Goal: Task Accomplishment & Management: Complete application form

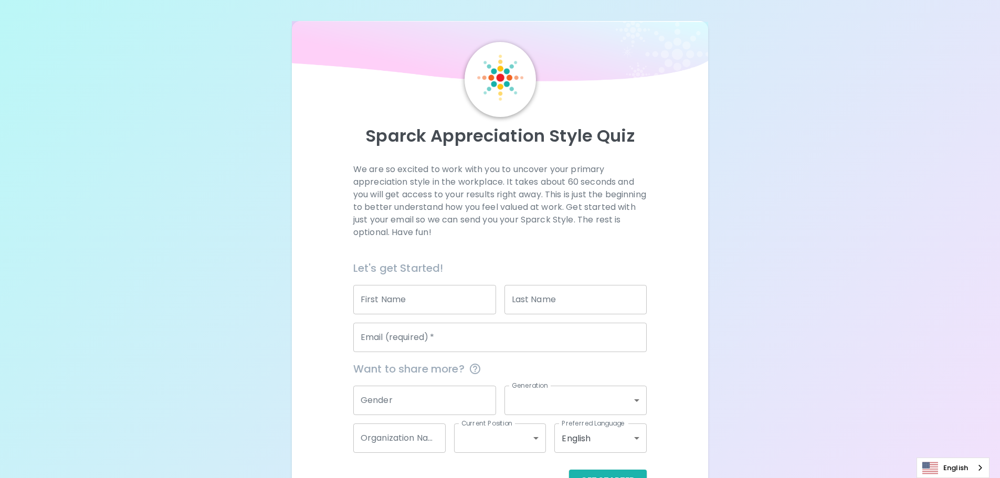
click at [445, 299] on input "First Name" at bounding box center [424, 299] width 143 height 29
type input "[PERSON_NAME]"
click at [541, 302] on input "Last Name" at bounding box center [576, 299] width 143 height 29
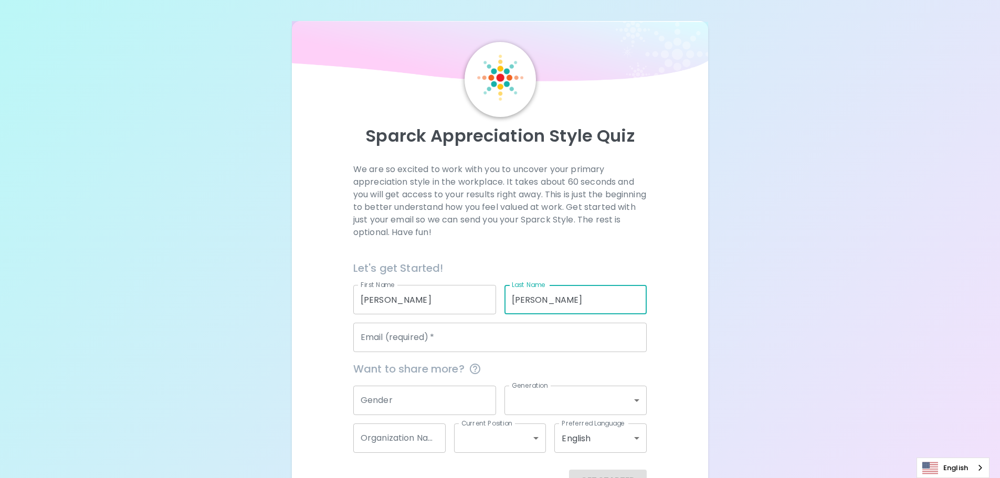
type input "[PERSON_NAME]"
click at [422, 342] on input "Email (required)   *" at bounding box center [500, 337] width 294 height 29
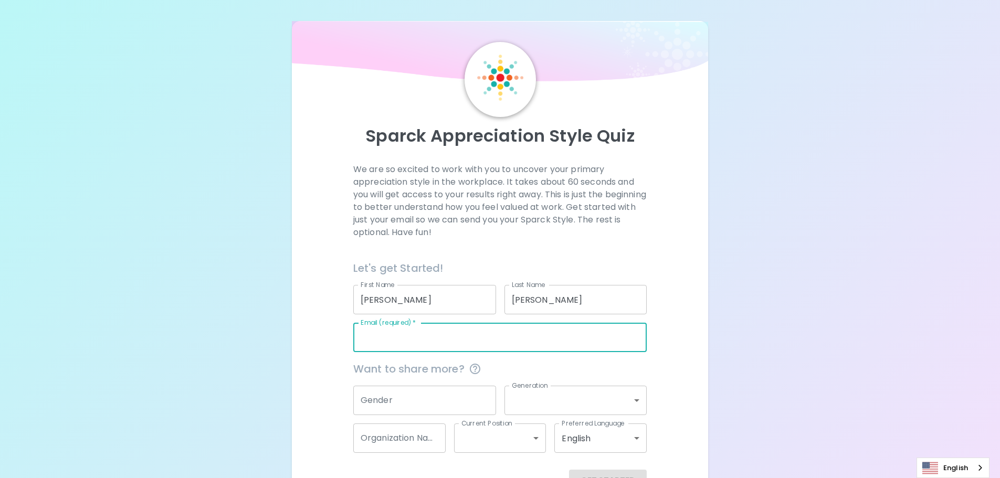
type input "[PERSON_NAME][EMAIL_ADDRESS][DOMAIN_NAME]"
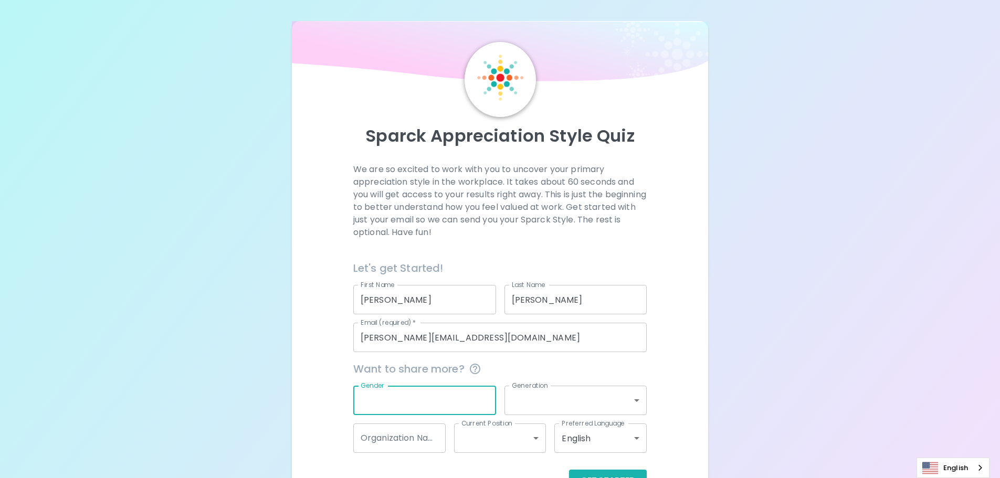
click at [480, 406] on input "Gender" at bounding box center [424, 400] width 143 height 29
type input "[DEMOGRAPHIC_DATA]"
click at [640, 401] on body "Sparck Appreciation Style Quiz We are so excited to work with you to uncover yo…" at bounding box center [500, 256] width 1000 height 513
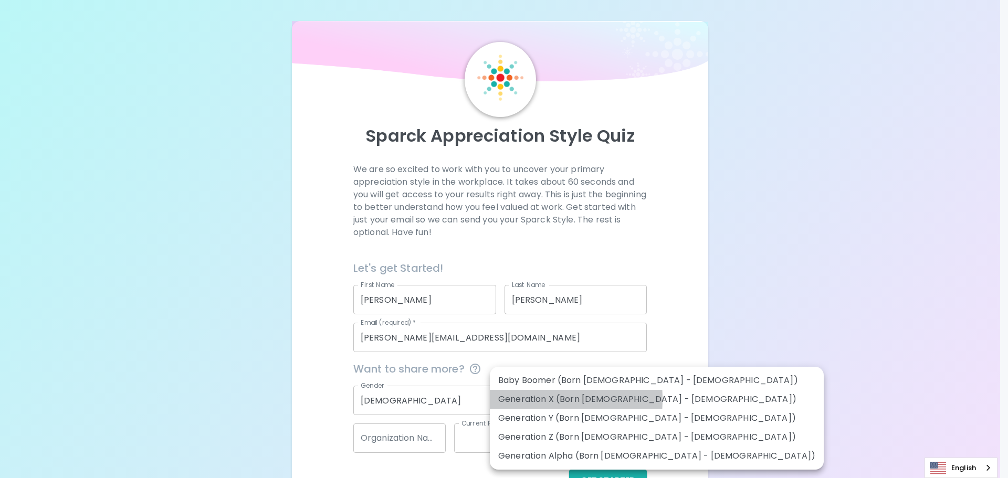
click at [518, 400] on li "Generation X (Born [DEMOGRAPHIC_DATA] - [DEMOGRAPHIC_DATA])" at bounding box center [657, 399] width 334 height 19
type input "generation_x"
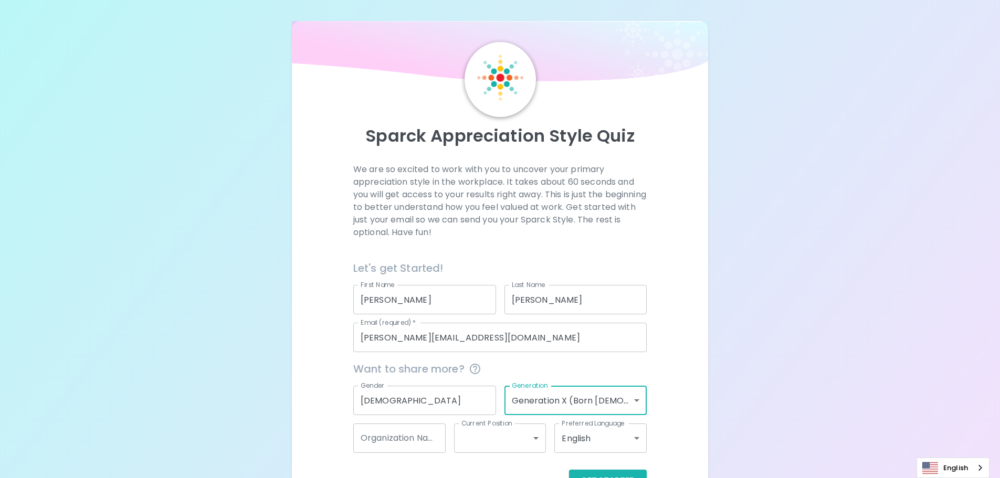
click at [433, 441] on input "Organization Name" at bounding box center [399, 438] width 92 height 29
type input "St. Jude"
click at [527, 441] on body "Sparck Appreciation Style Quiz We are so excited to work with you to uncover yo…" at bounding box center [500, 256] width 1000 height 513
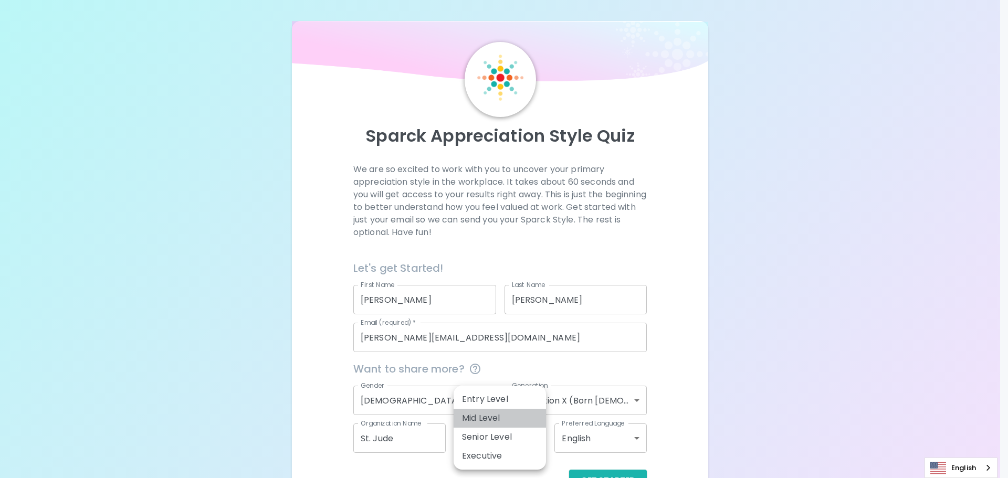
click at [501, 419] on li "Mid Level" at bounding box center [500, 418] width 92 height 19
type input "mid_level"
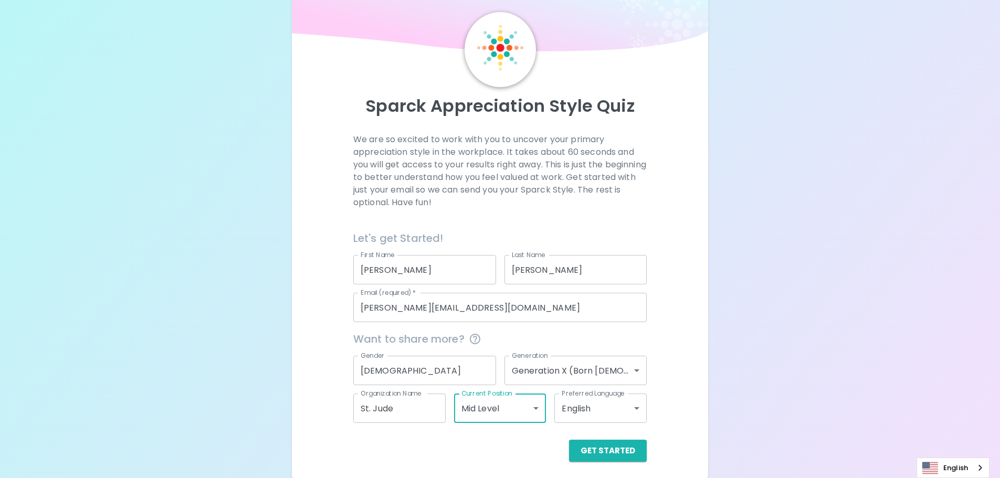
scroll to position [32, 0]
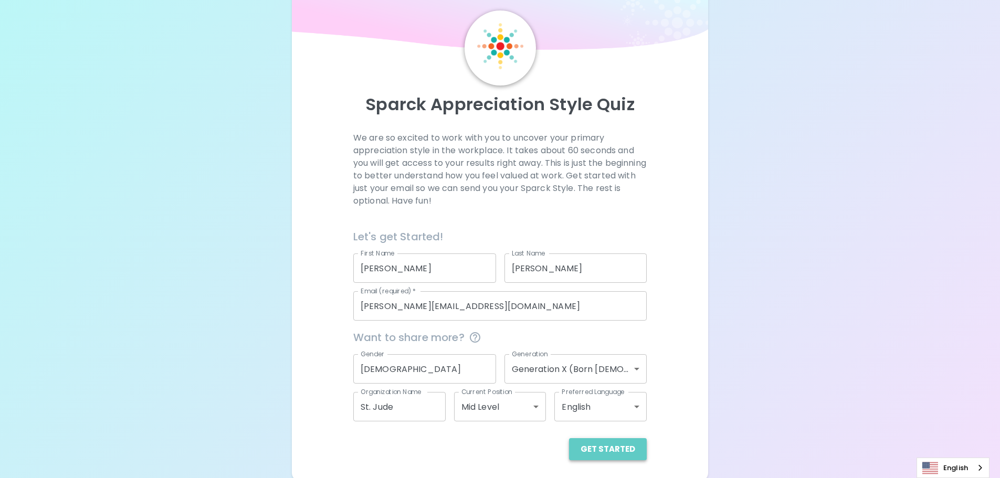
click at [613, 451] on button "Get Started" at bounding box center [608, 449] width 78 height 22
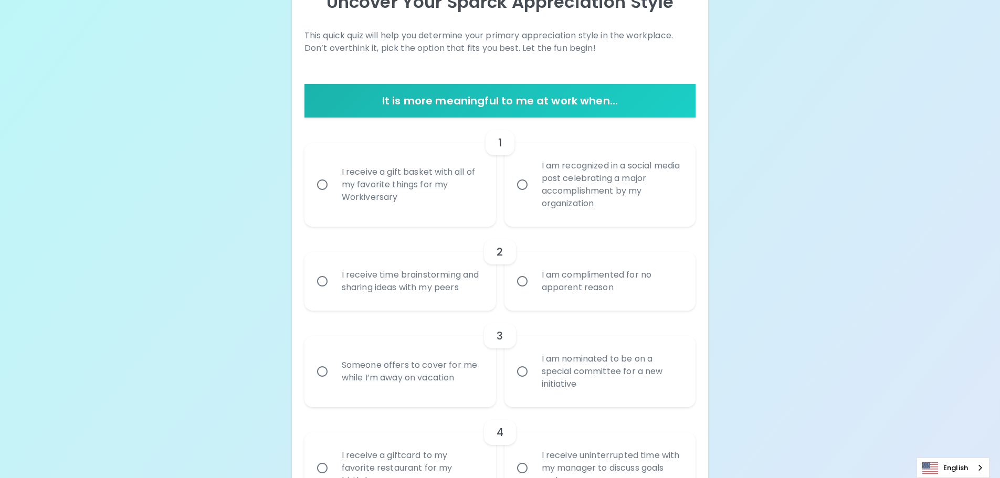
scroll to position [130, 0]
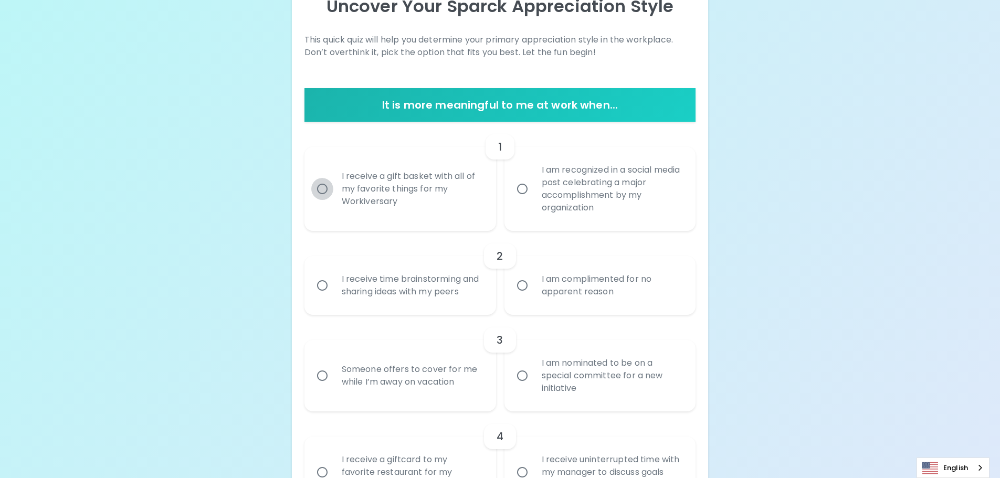
click at [322, 185] on input "I receive a gift basket with all of my favorite things for my Workiversary" at bounding box center [322, 189] width 22 height 22
radio input "true"
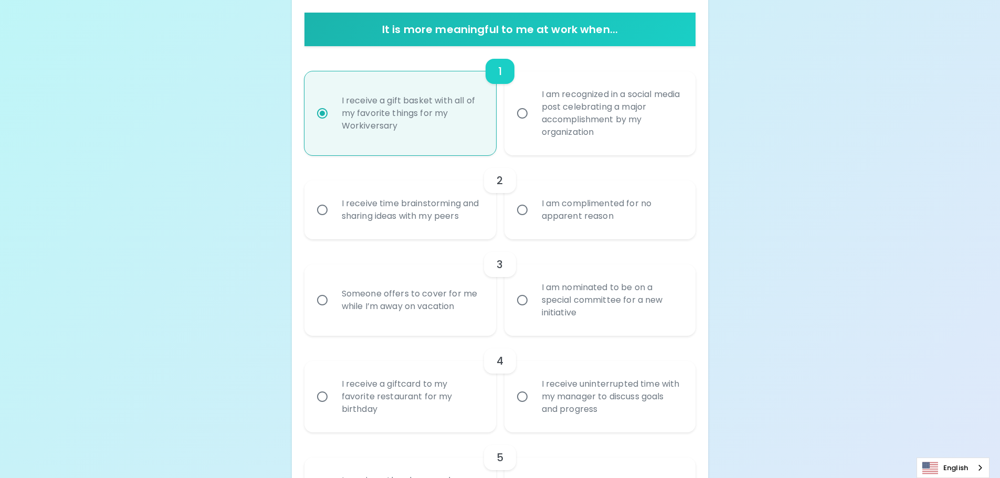
scroll to position [214, 0]
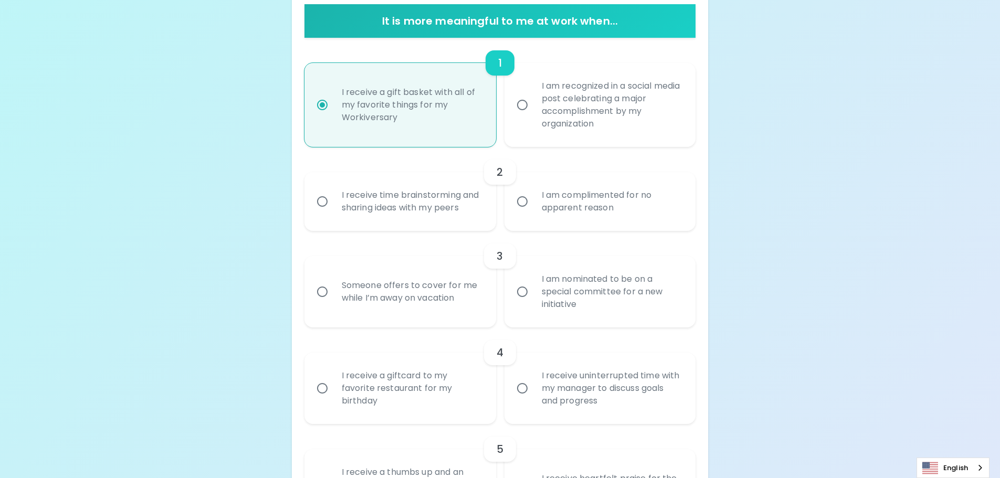
click at [523, 293] on input "I am nominated to be on a special committee for a new initiative" at bounding box center [522, 292] width 22 height 22
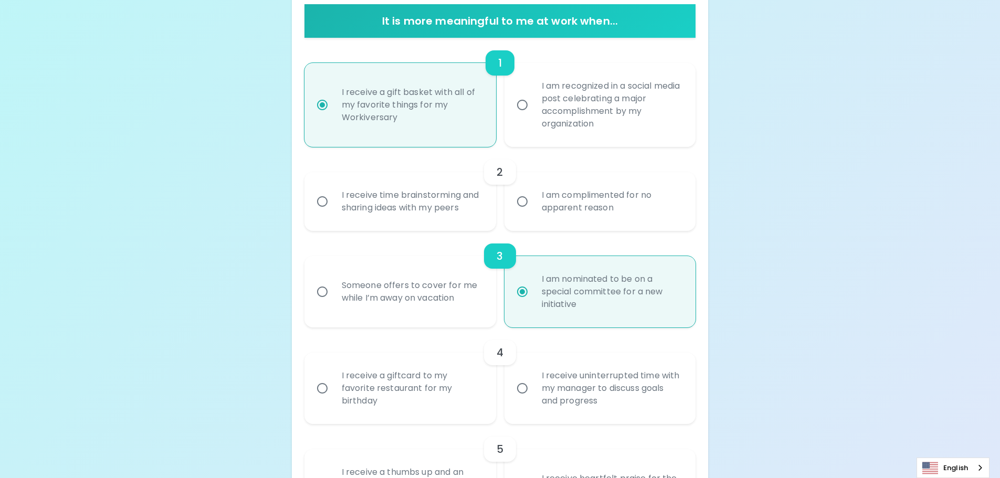
scroll to position [298, 0]
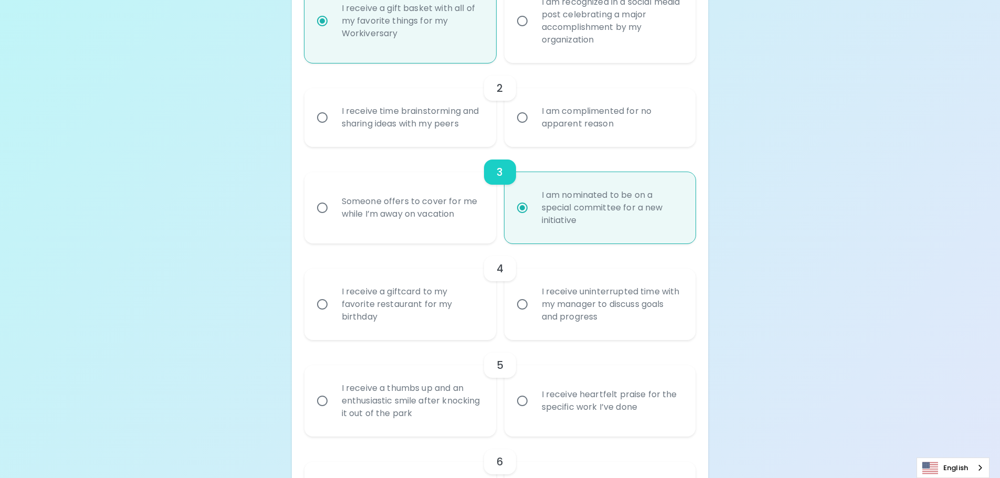
radio input "true"
click at [323, 306] on input "I receive a giftcard to my favorite restaurant for my birthday" at bounding box center [322, 305] width 22 height 22
radio input "false"
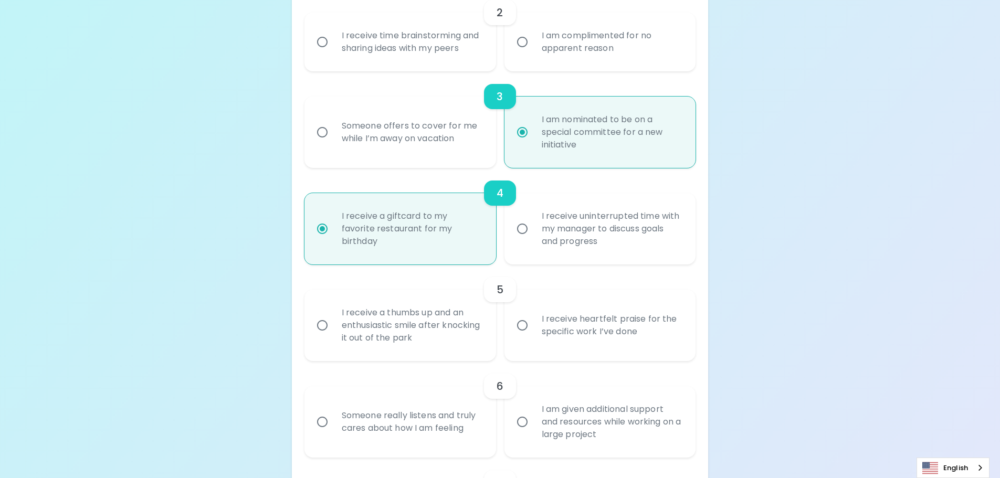
scroll to position [382, 0]
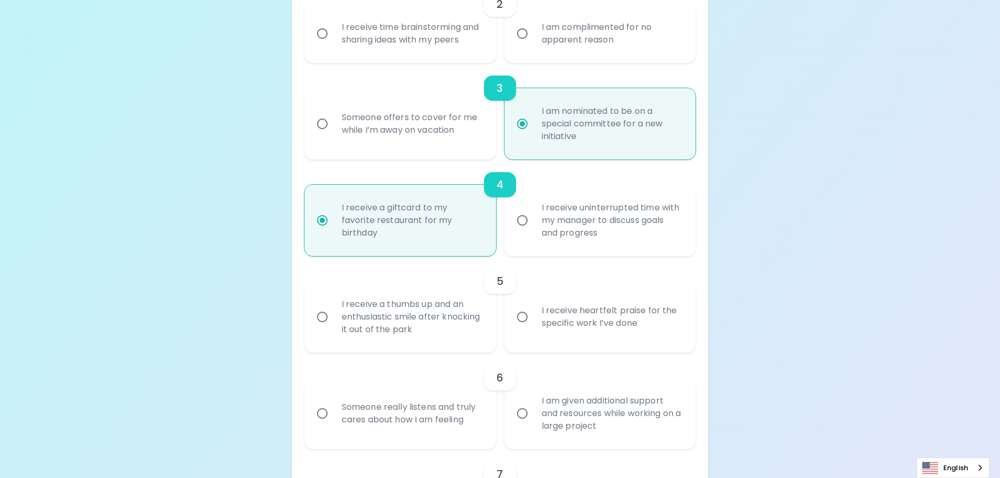
radio input "true"
click at [522, 317] on input "I receive heartfelt praise for the specific work I’ve done" at bounding box center [522, 317] width 22 height 22
radio input "false"
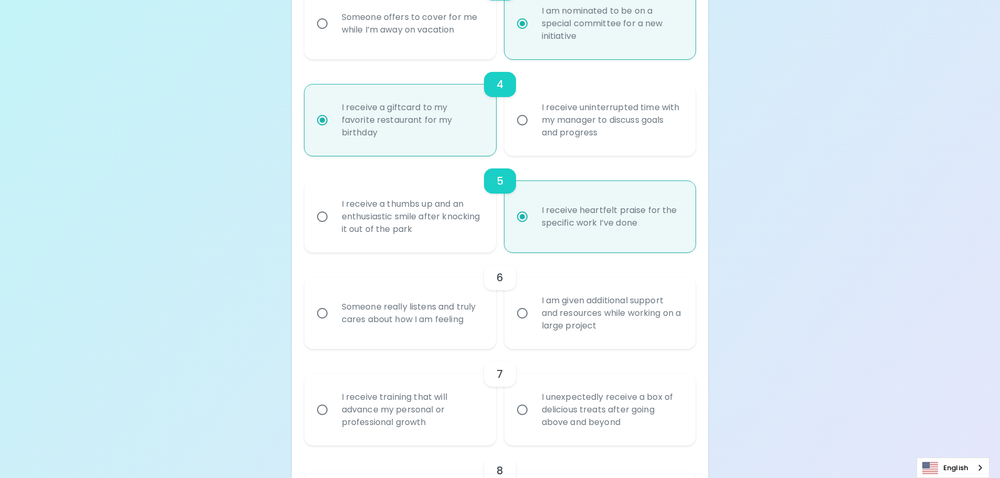
scroll to position [486, 0]
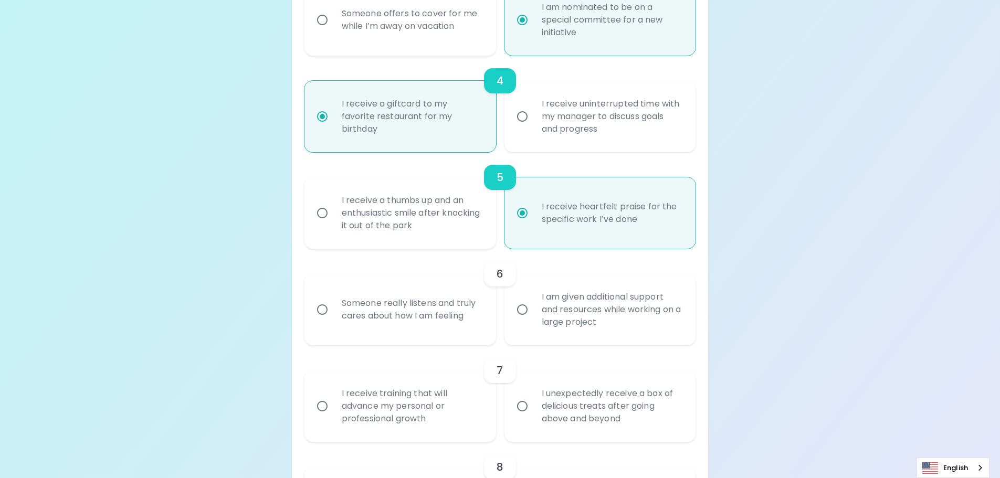
radio input "true"
click at [320, 311] on input "Someone really listens and truly cares about how I am feeling" at bounding box center [322, 310] width 22 height 22
radio input "false"
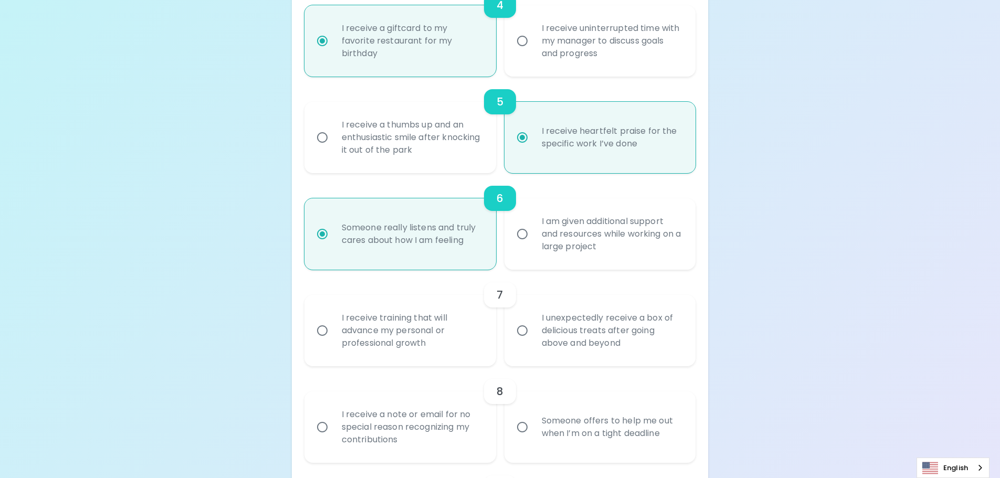
scroll to position [570, 0]
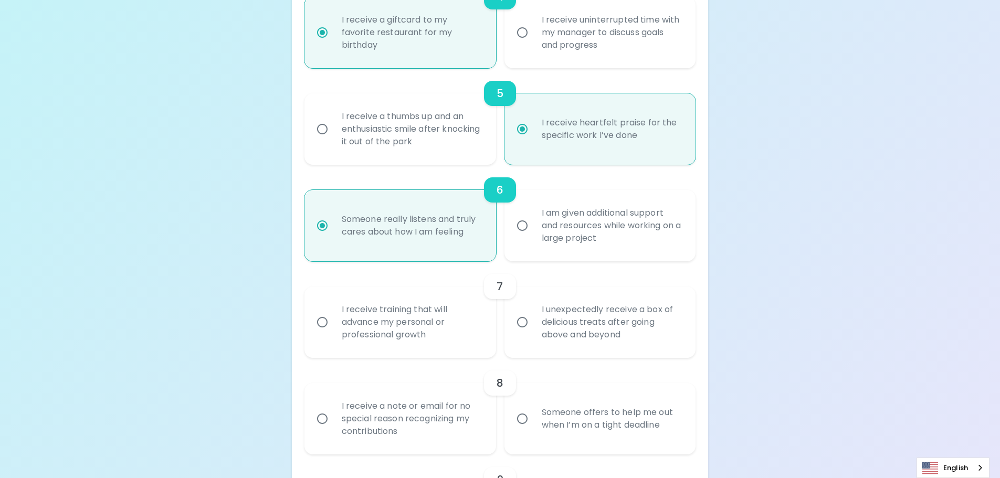
radio input "true"
click at [320, 324] on input "I receive training that will advance my personal or professional growth" at bounding box center [322, 322] width 22 height 22
radio input "false"
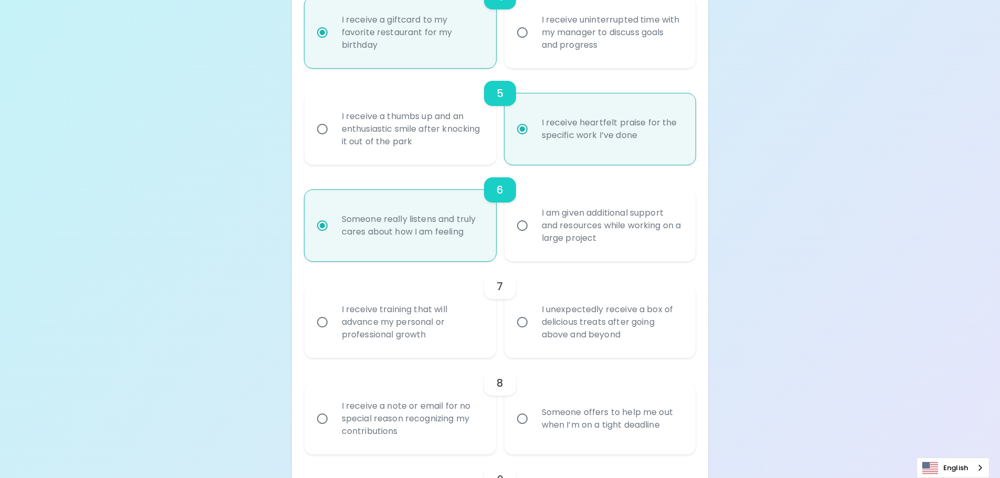
radio input "false"
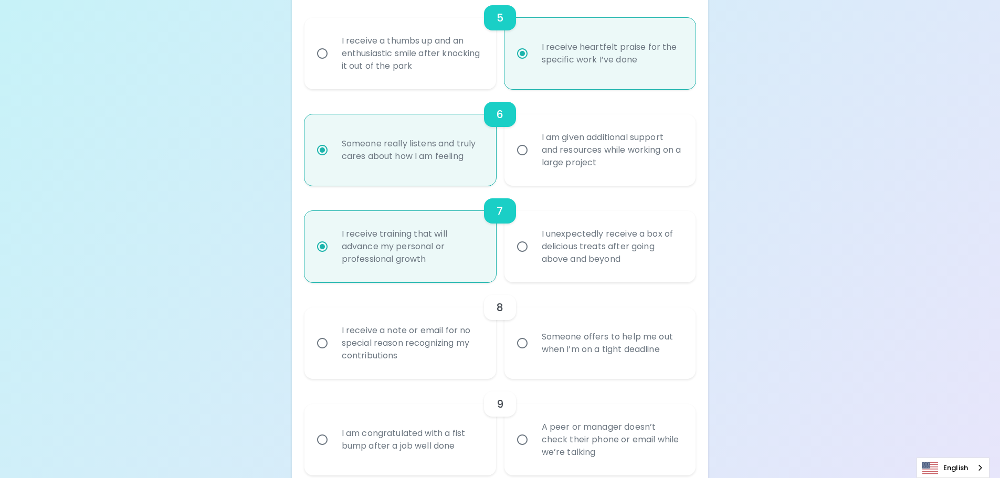
scroll to position [654, 0]
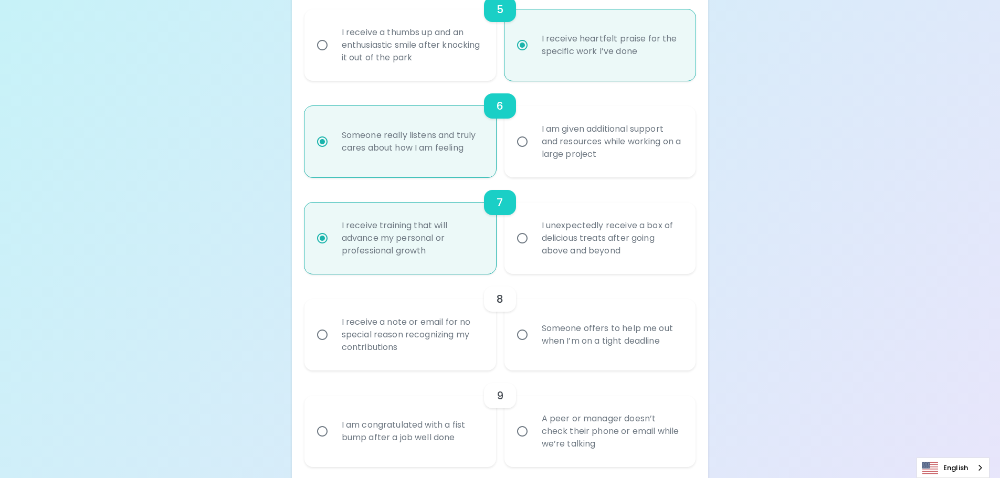
radio input "true"
click at [326, 334] on input "I receive a note or email for no special reason recognizing my contributions" at bounding box center [322, 335] width 22 height 22
radio input "false"
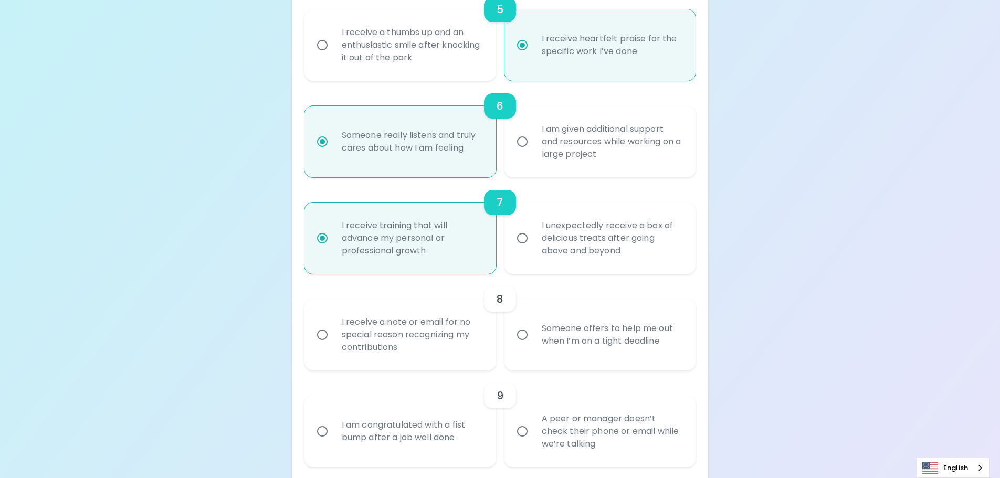
radio input "false"
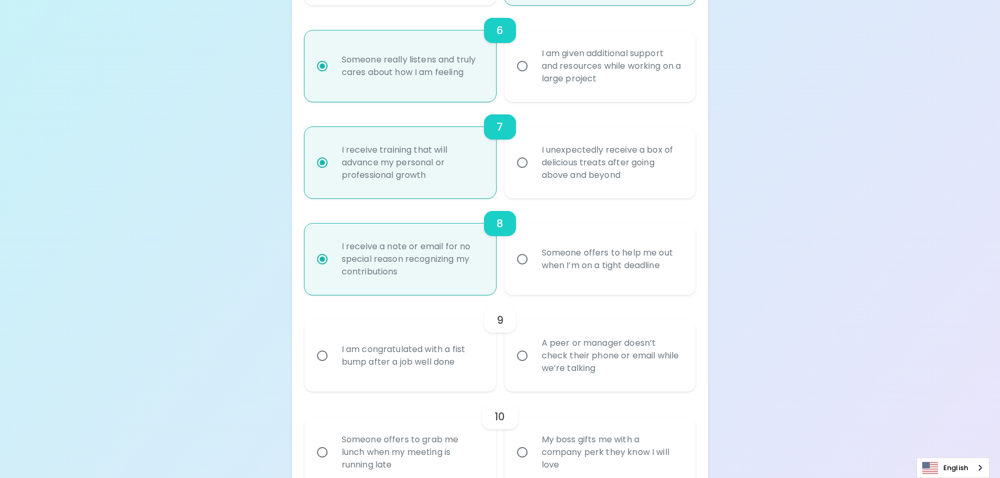
scroll to position [738, 0]
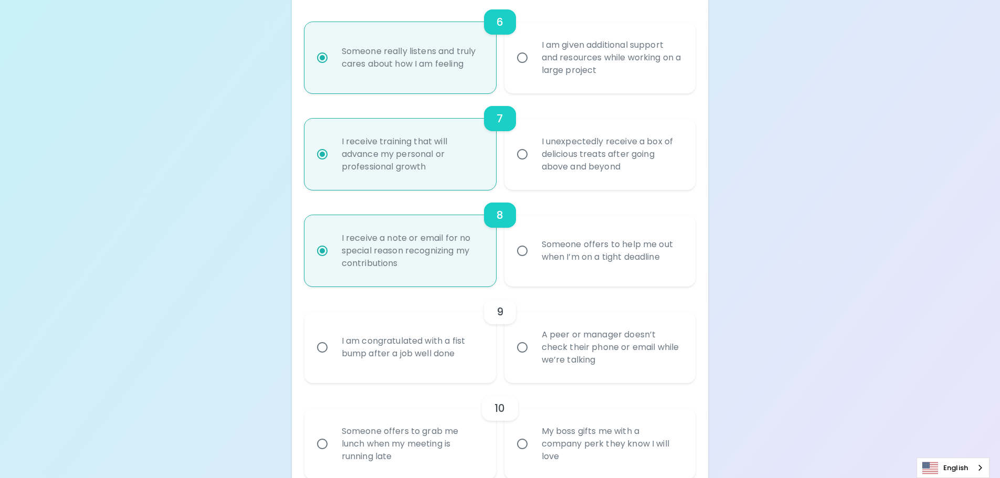
radio input "true"
click at [525, 349] on input "A peer or manager doesn’t check their phone or email while we’re talking" at bounding box center [522, 348] width 22 height 22
radio input "false"
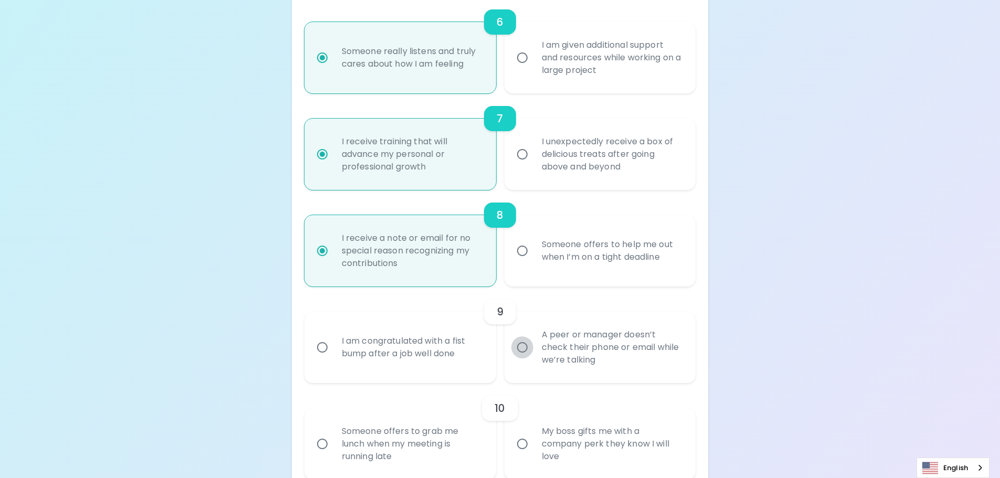
radio input "false"
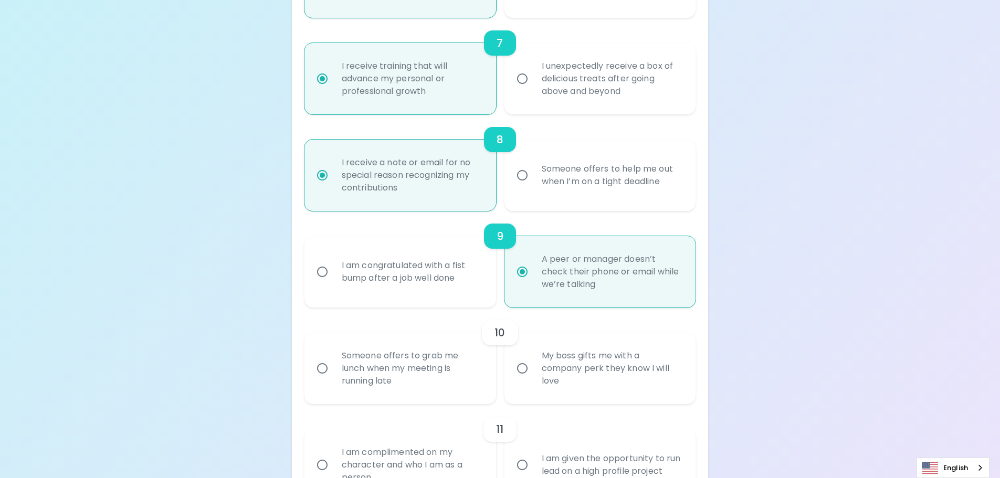
scroll to position [822, 0]
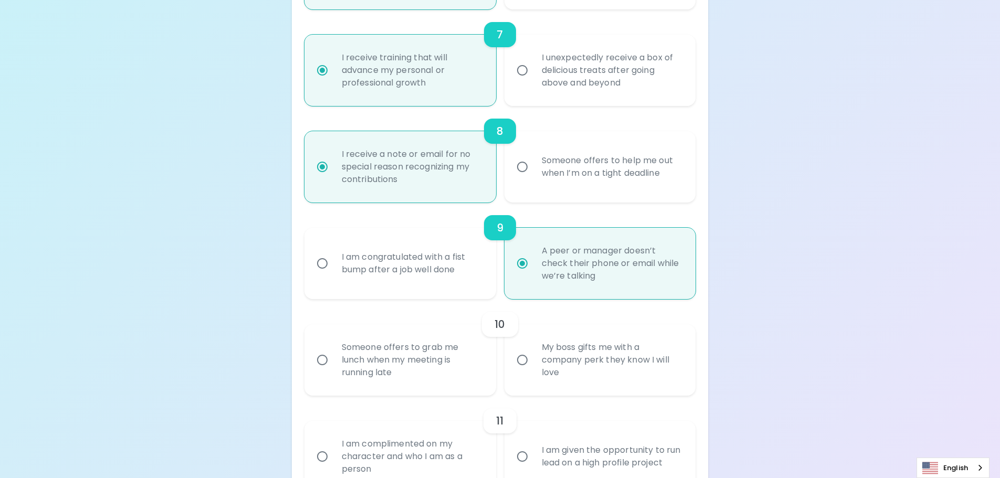
radio input "true"
click at [524, 362] on input "My boss gifts me with a company perk they know I will love" at bounding box center [522, 360] width 22 height 22
radio input "false"
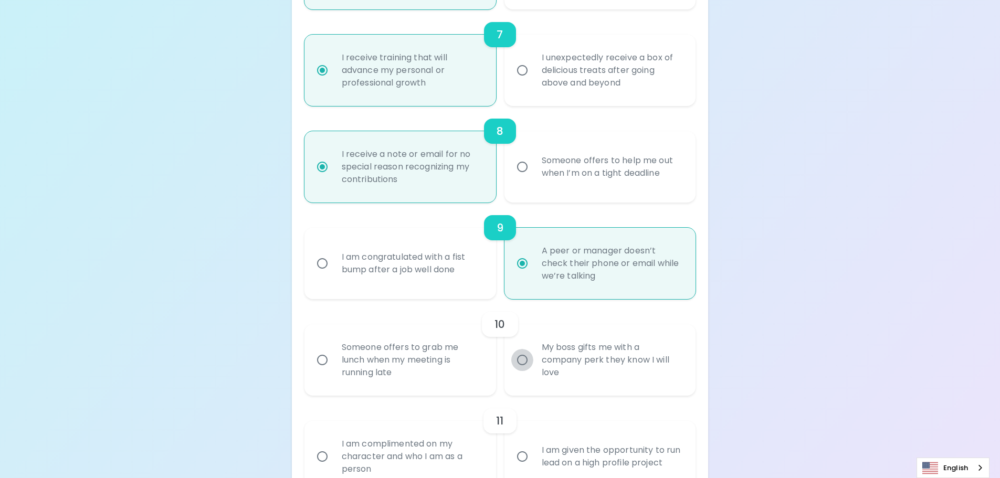
radio input "false"
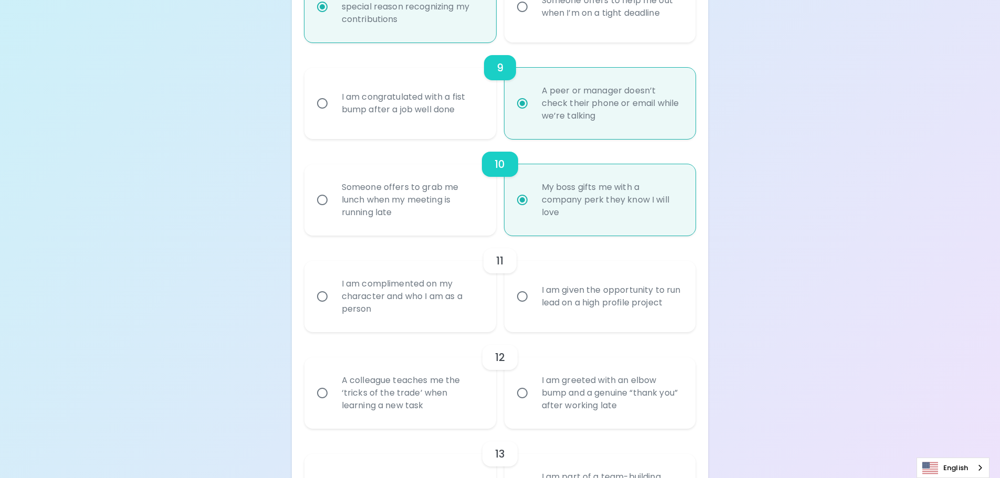
scroll to position [998, 0]
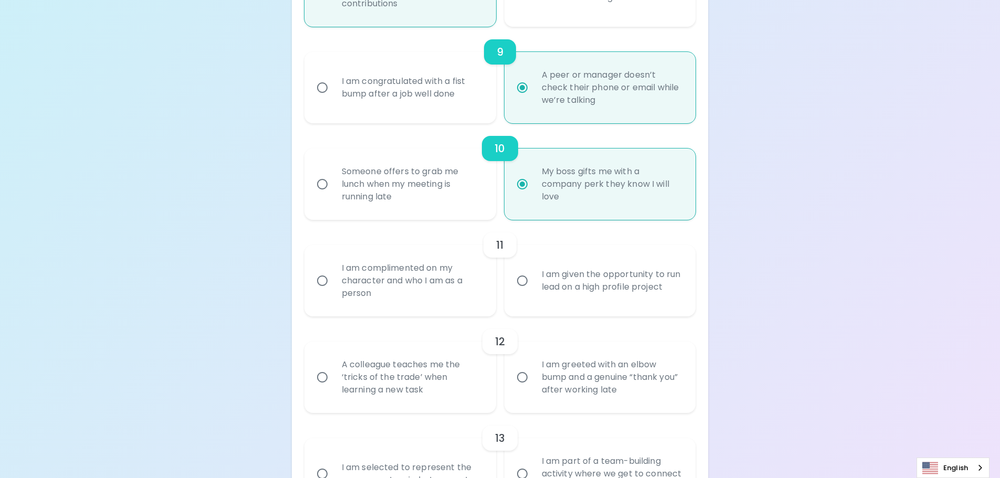
radio input "true"
click at [321, 280] on input "I am complimented on my character and who I am as a person" at bounding box center [322, 281] width 22 height 22
radio input "false"
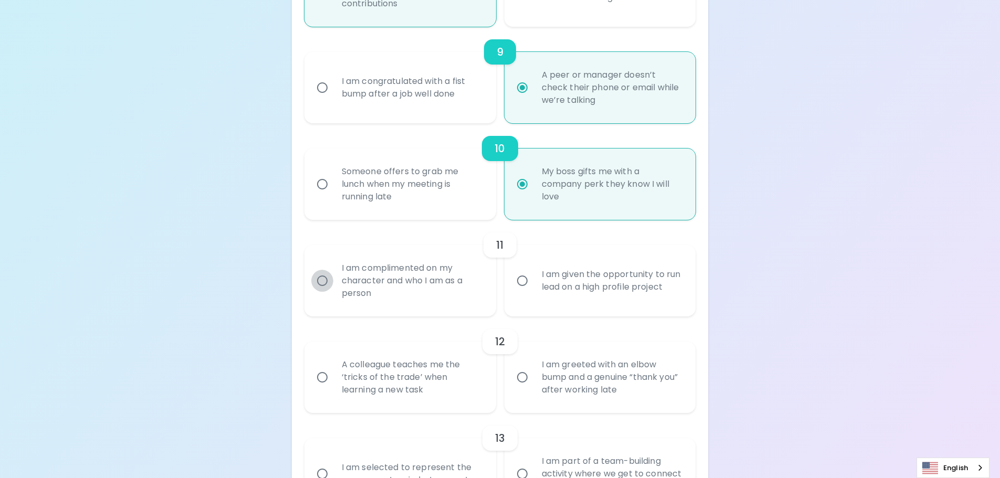
radio input "false"
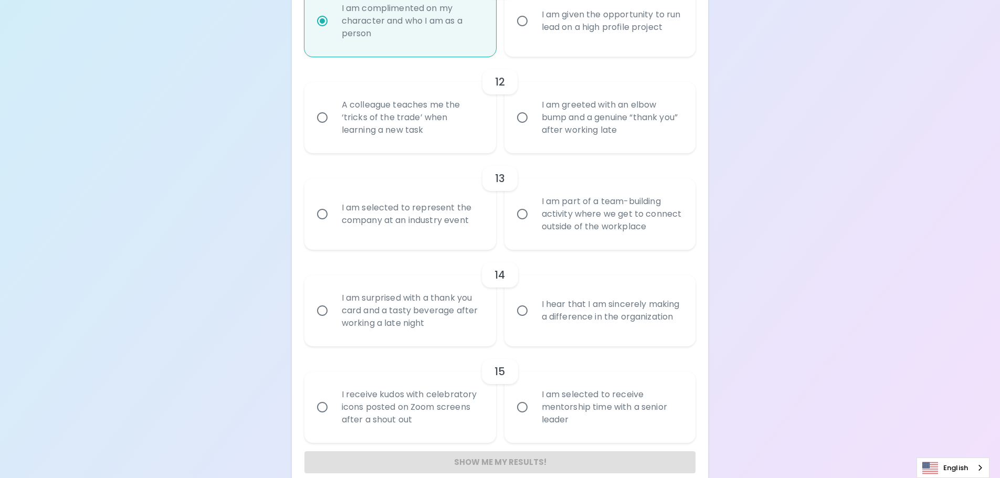
scroll to position [1274, 0]
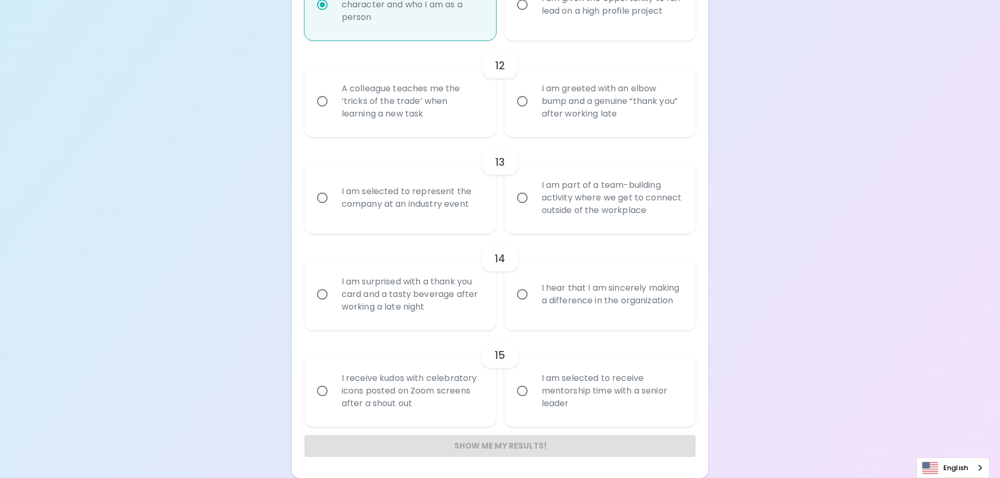
radio input "true"
click at [496, 444] on div "Show me my results!" at bounding box center [501, 446] width 392 height 22
click at [525, 296] on input "I hear that I am sincerely making a difference in the organization" at bounding box center [522, 295] width 22 height 22
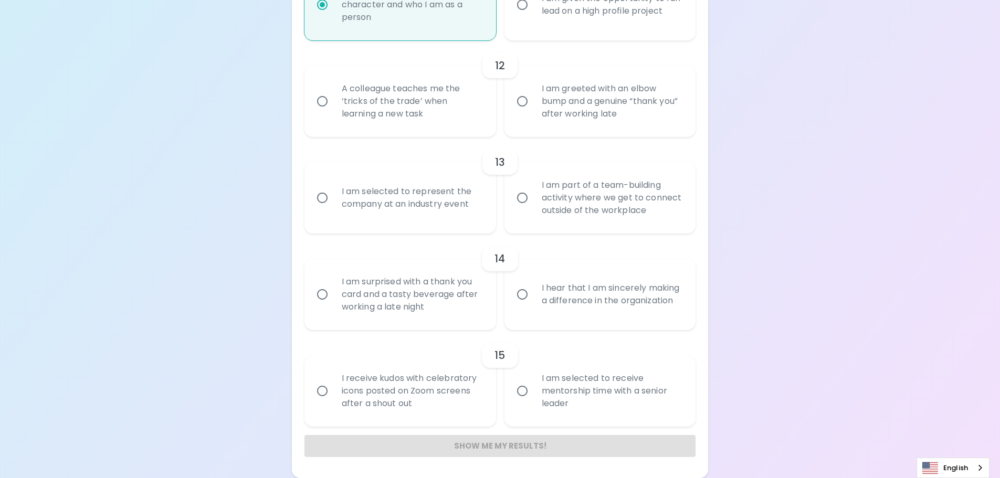
radio input "false"
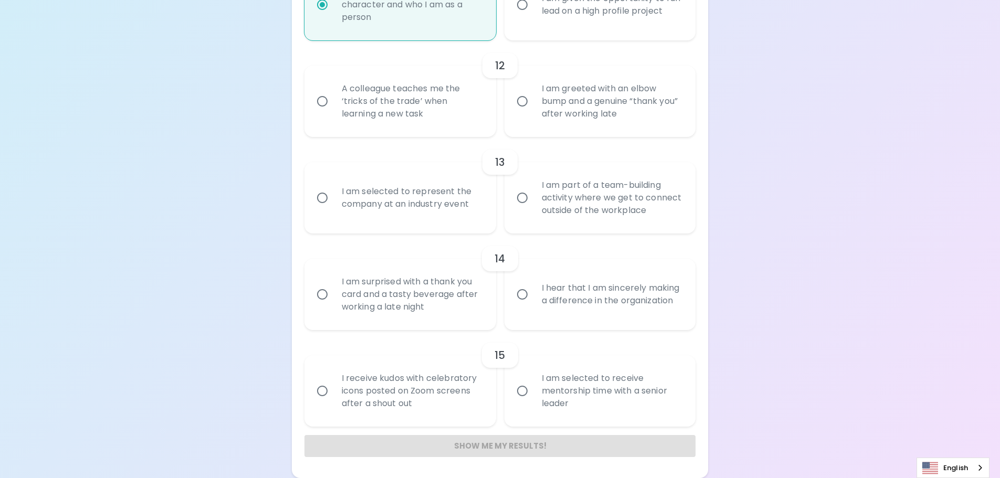
radio input "false"
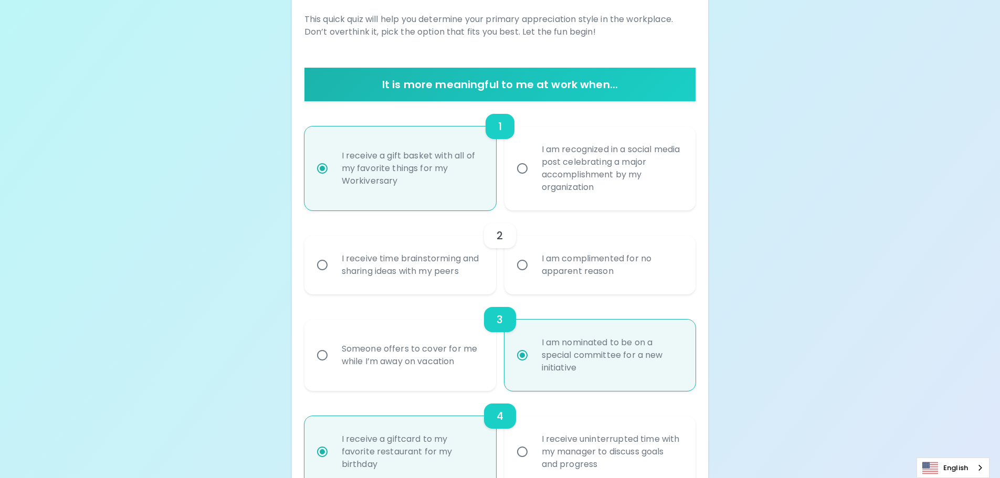
scroll to position [148, 0]
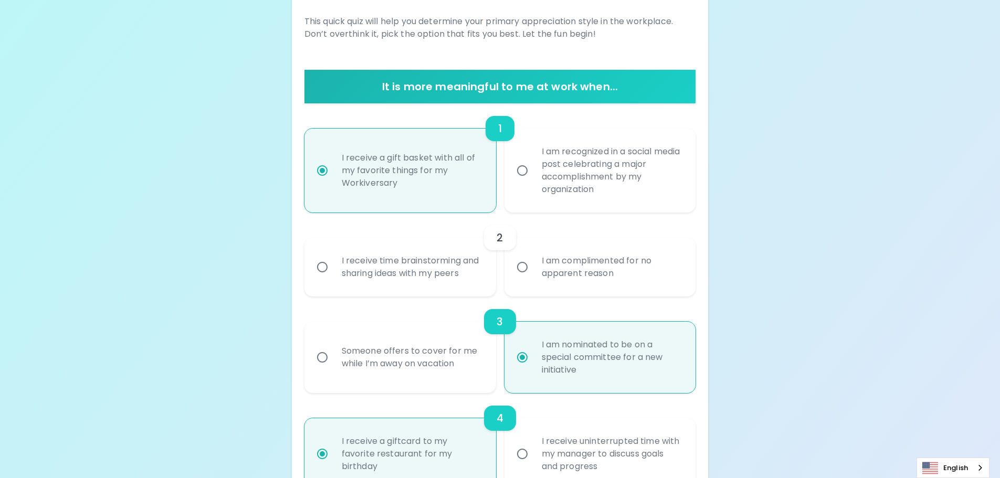
radio input "true"
